Goal: Find specific page/section: Find specific page/section

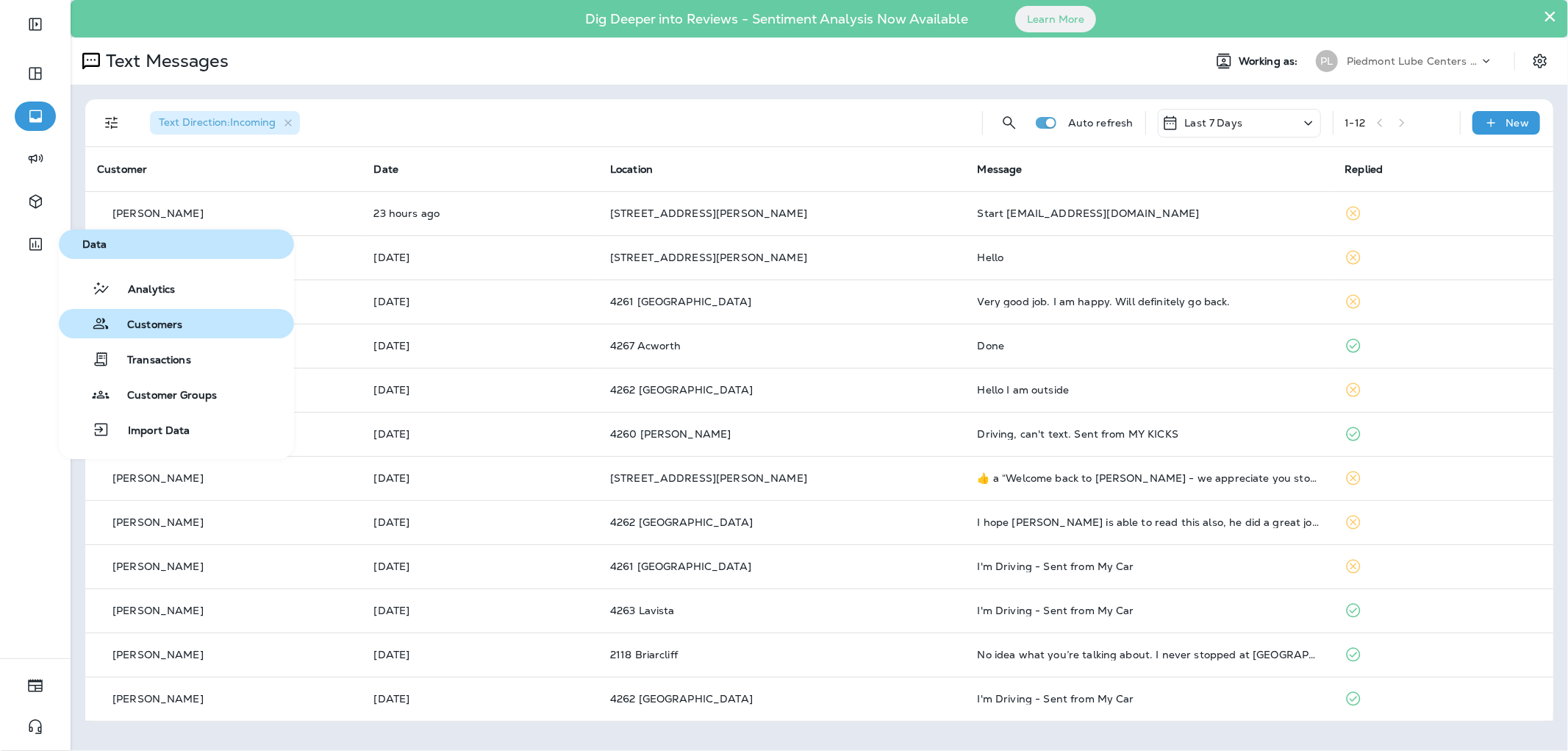
click at [177, 334] on button "Customers" at bounding box center [176, 323] width 235 height 29
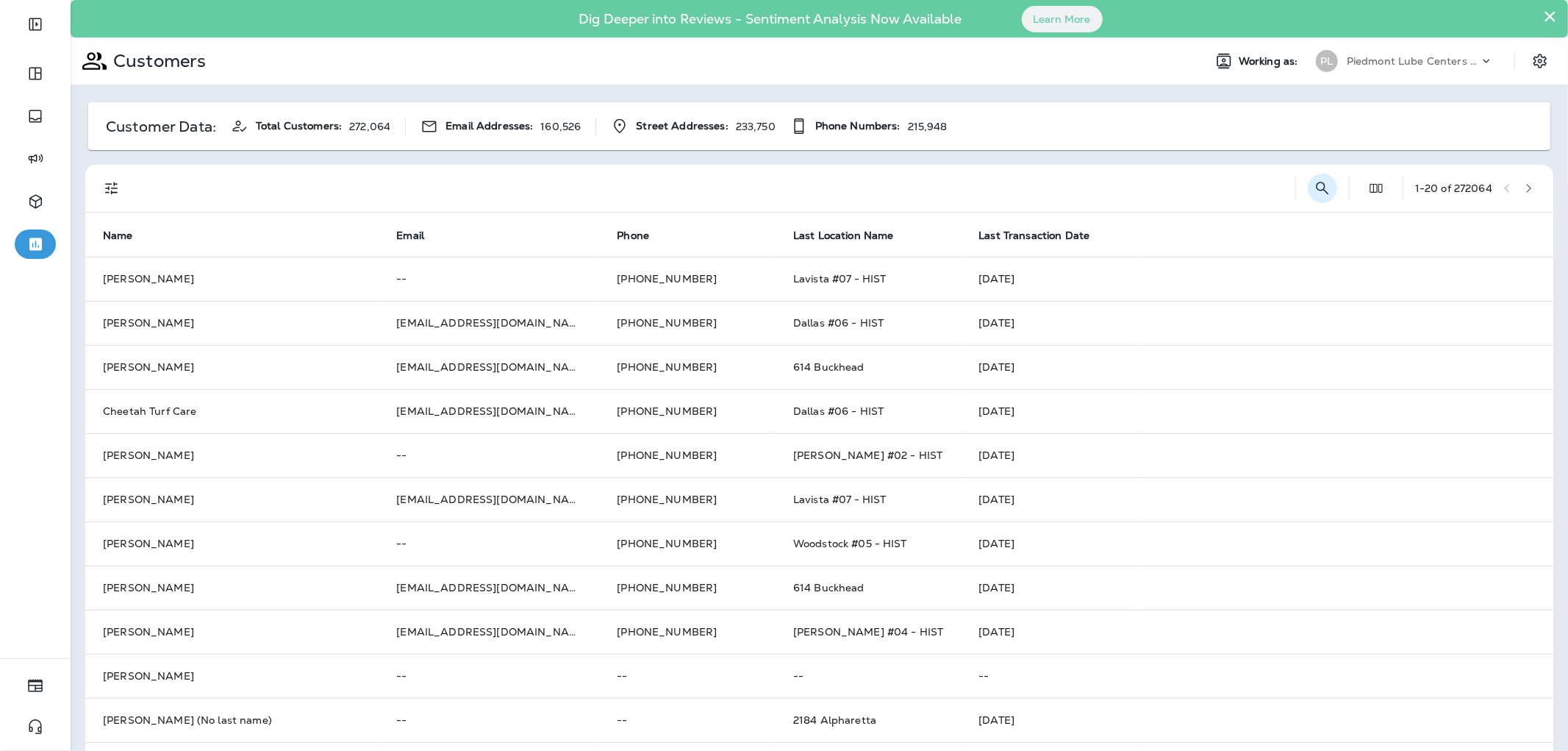
click at [1313, 194] on icon "Search Customers" at bounding box center [1322, 188] width 18 height 18
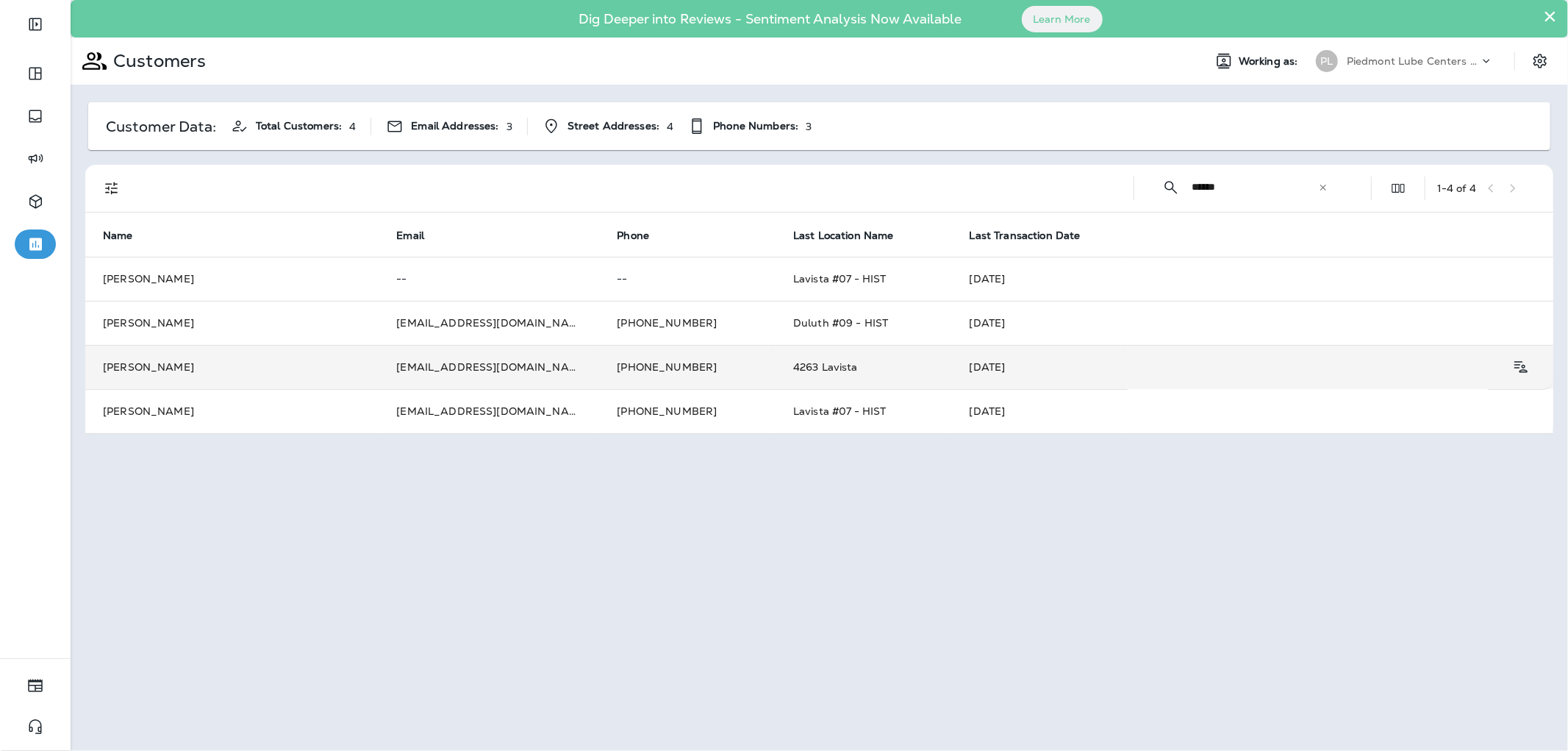
type input "******"
click at [1003, 366] on td "[DATE]" at bounding box center [1039, 367] width 176 height 44
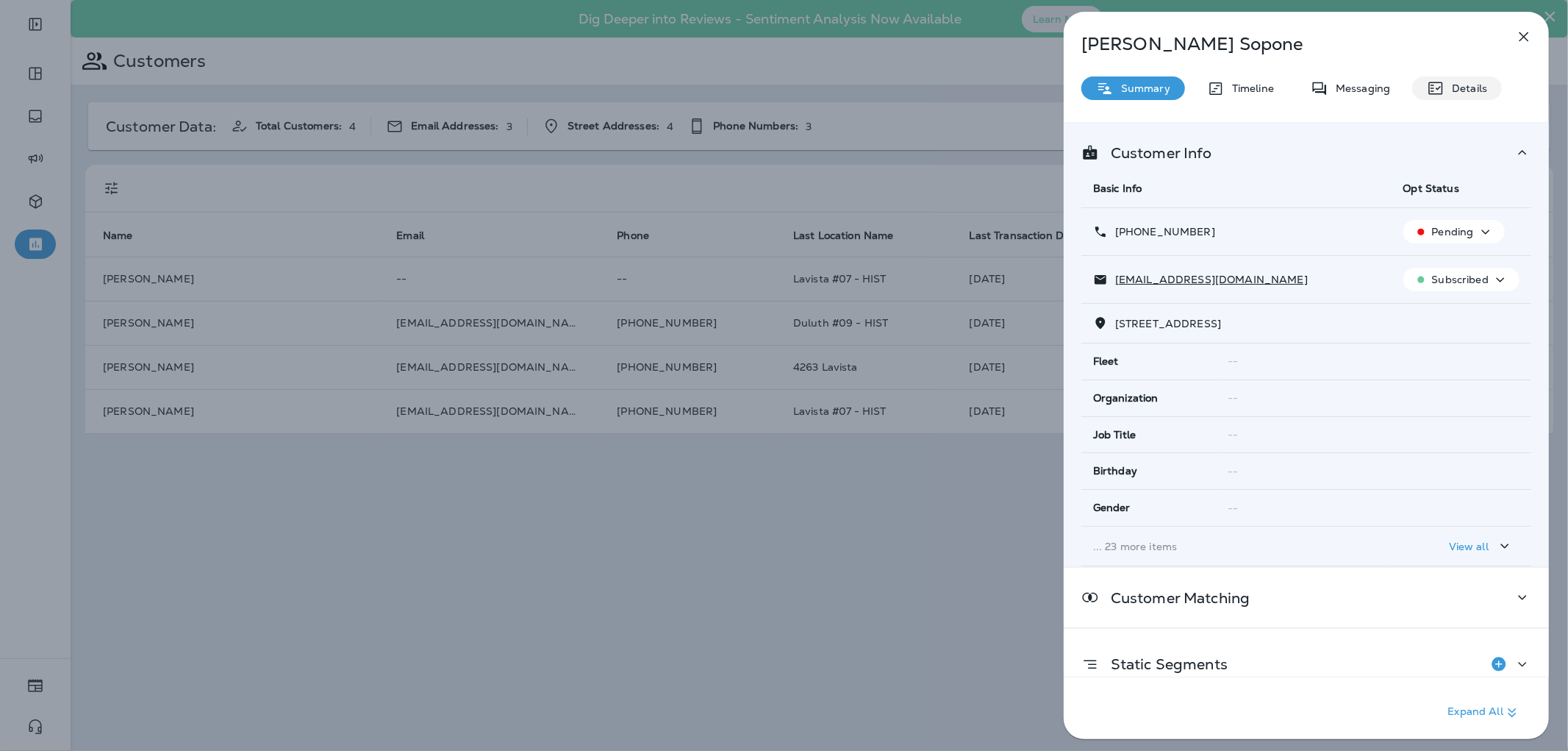
click at [1435, 78] on div "Details" at bounding box center [1457, 88] width 89 height 24
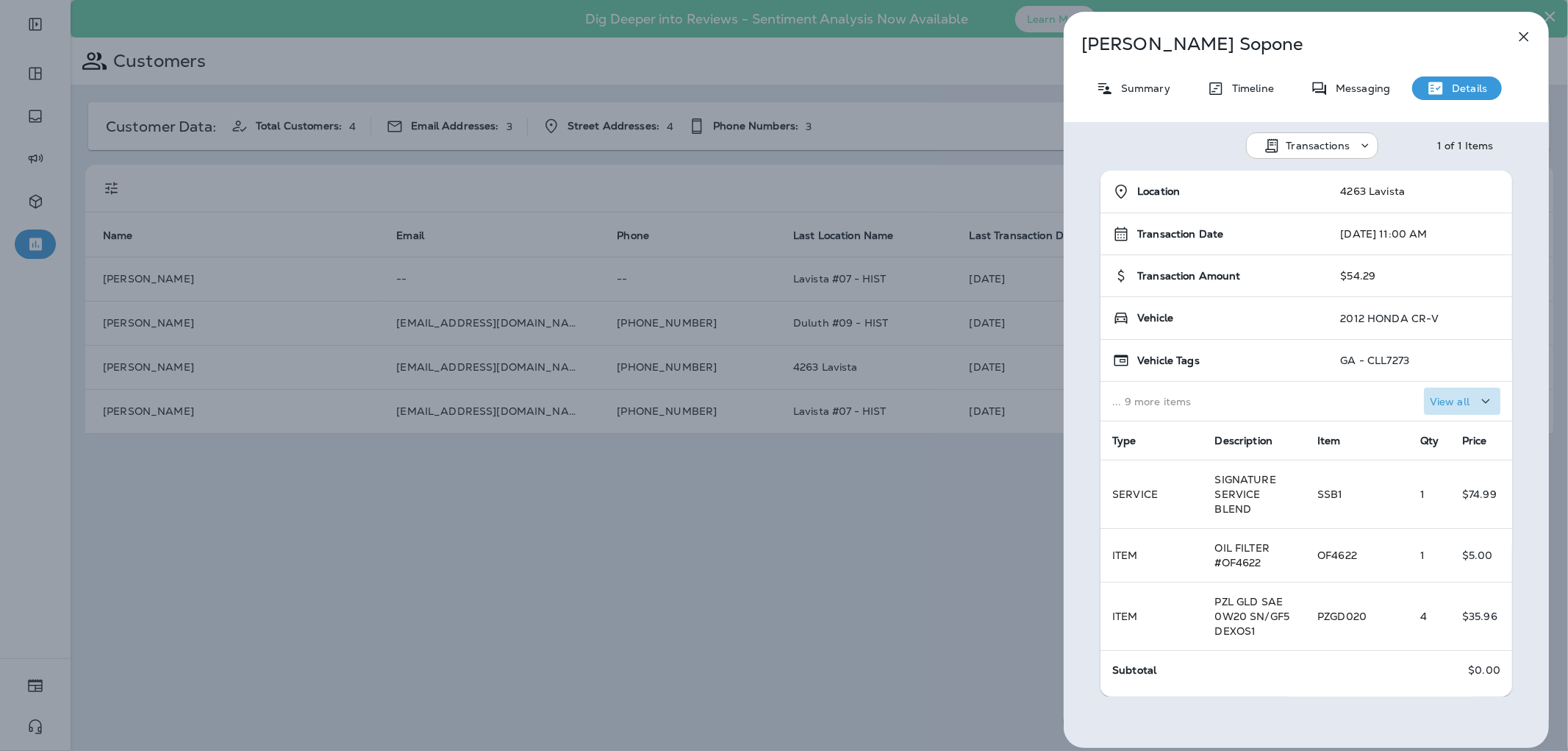
click at [1430, 406] on p "View all" at bounding box center [1450, 401] width 39 height 12
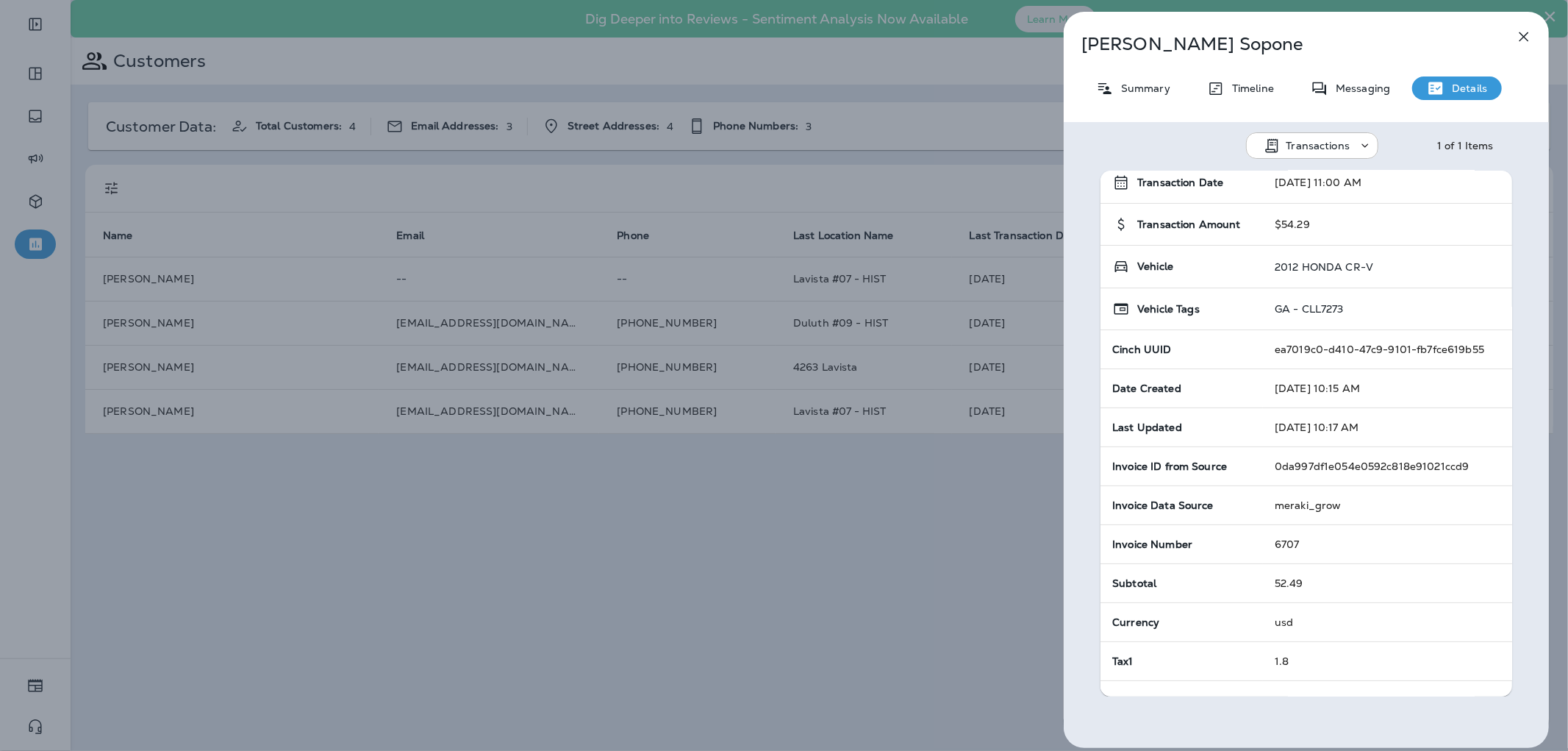
scroll to position [50, 0]
click at [1139, 87] on p "Summary" at bounding box center [1142, 88] width 57 height 12
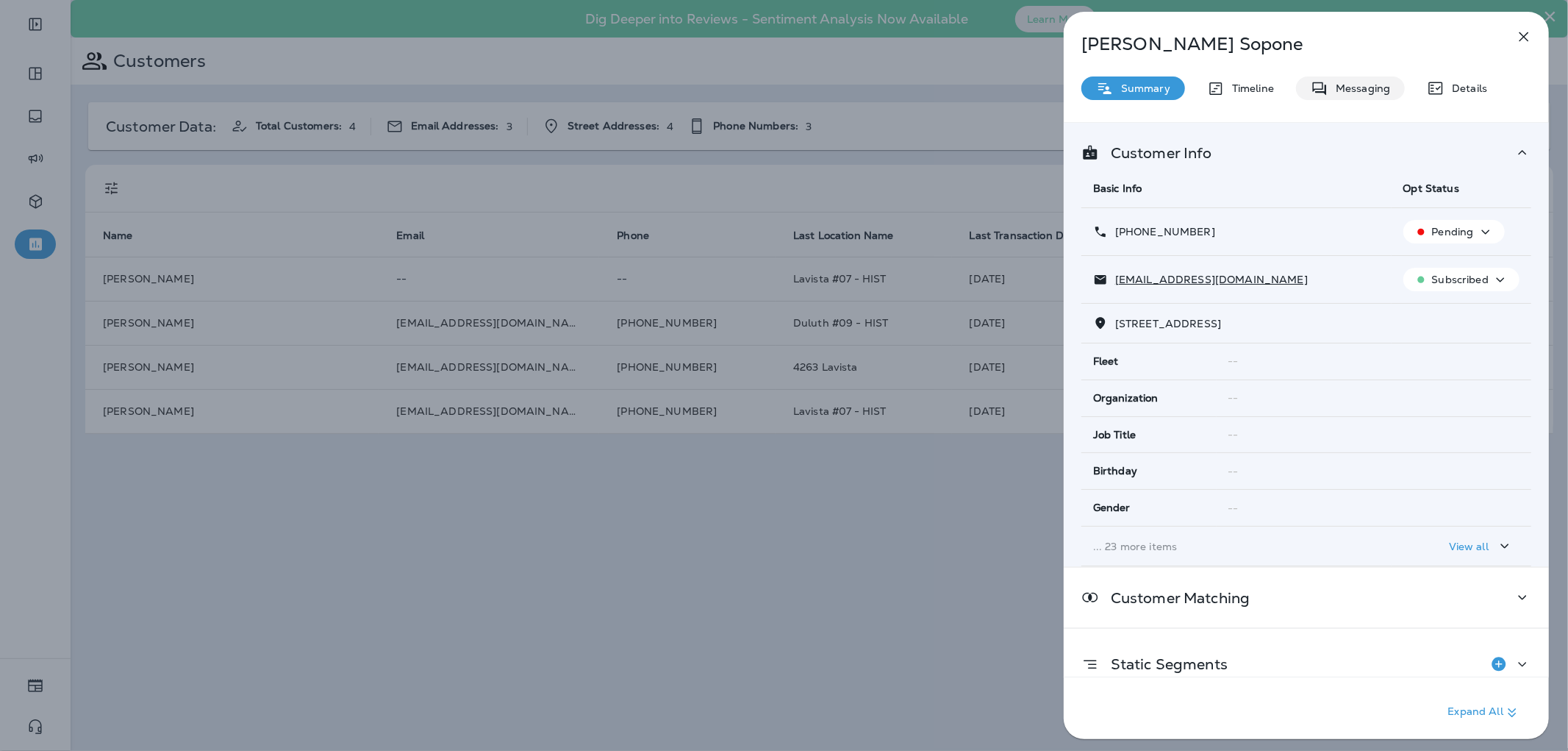
click at [1328, 88] on p "Messaging" at bounding box center [1359, 88] width 62 height 12
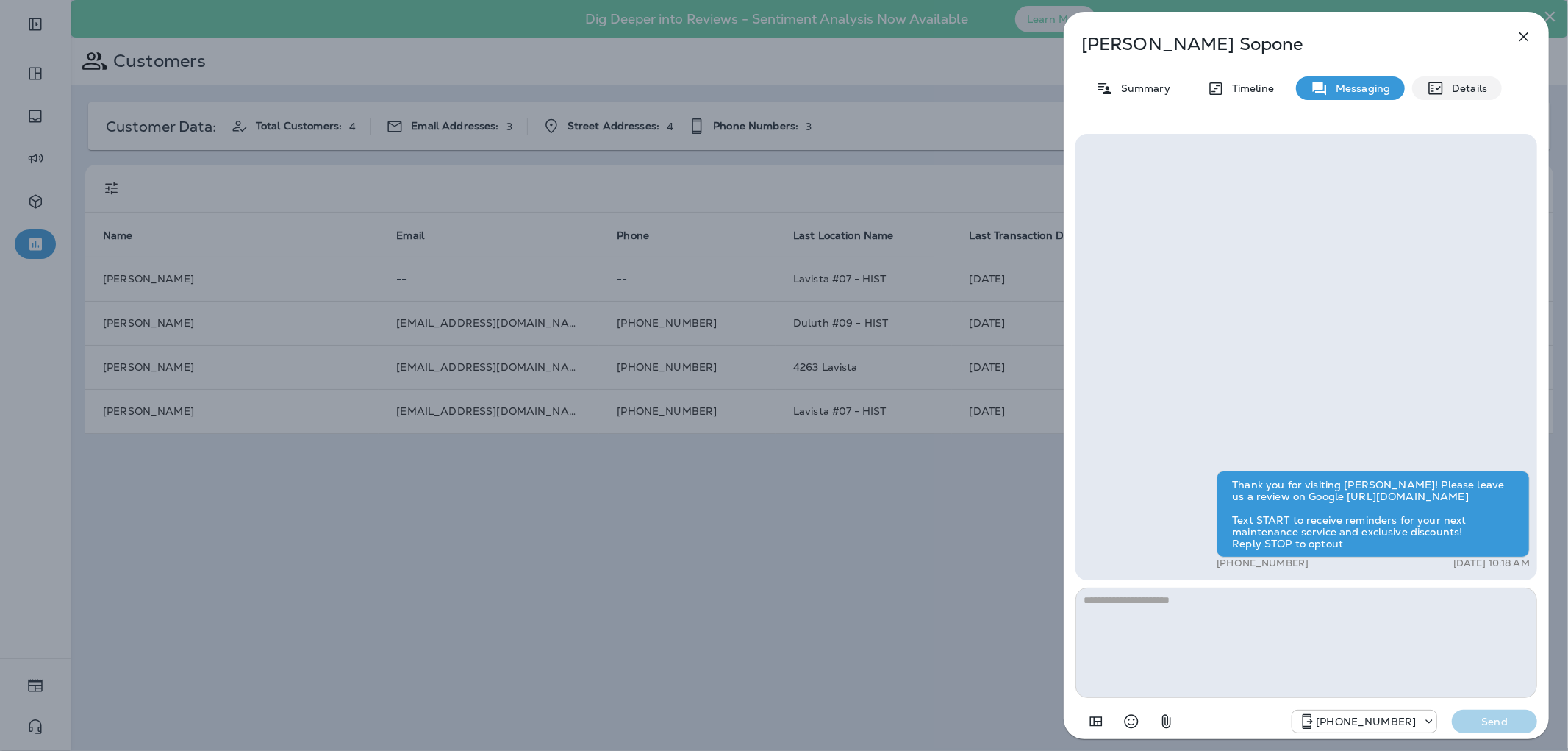
click at [1456, 84] on p "Details" at bounding box center [1465, 88] width 42 height 12
